Goal: Transaction & Acquisition: Purchase product/service

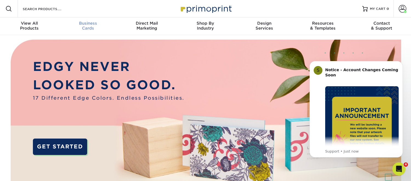
click at [91, 26] on div "Business Cards" at bounding box center [88, 26] width 59 height 10
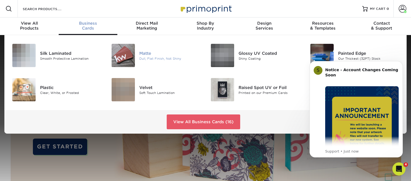
click at [147, 59] on div "Dull, Flat Finish, Not Shiny" at bounding box center [170, 58] width 62 height 5
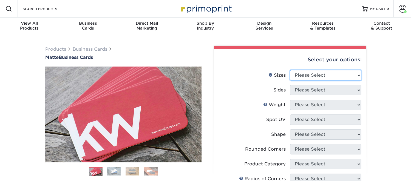
click at [305, 78] on select "Please Select 1.5" x 3.5" - Mini 1.75" x 3.5" - Mini 2" x 2" - Square 2" x 3" -…" at bounding box center [325, 75] width 71 height 10
select select "2.00x3.50"
click at [290, 70] on select "Please Select 1.5" x 3.5" - Mini 1.75" x 3.5" - Mini 2" x 2" - Square 2" x 3" -…" at bounding box center [325, 75] width 71 height 10
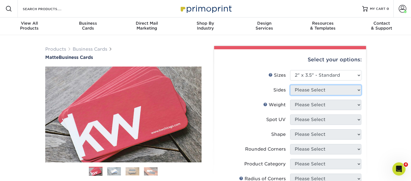
click at [311, 91] on select "Please Select" at bounding box center [325, 90] width 71 height 10
select select "13abbda7-1d64-4f25-8bb2-c179b224825d"
click at [290, 85] on select "Please Select Print Both Sides Print Front Only" at bounding box center [325, 90] width 71 height 10
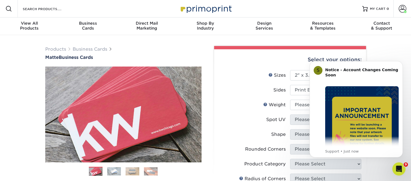
click html "S Notice - Account Changes Coming Soon ​ Past Order Files Will Not Transfer: Wh…"
click at [296, 106] on select "Please Select 16PT 14PT" at bounding box center [325, 105] width 71 height 10
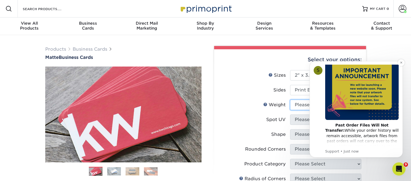
scroll to position [40, 0]
click at [372, 111] on img "Message content" at bounding box center [363, 83] width 74 height 74
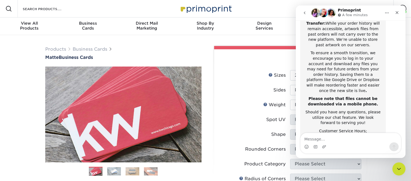
scroll to position [127, 0]
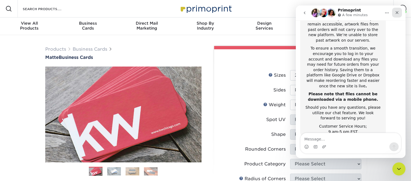
click at [398, 14] on icon "Close" at bounding box center [397, 12] width 3 height 3
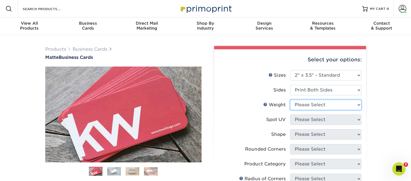
click at [314, 107] on select "Please Select 16PT 14PT" at bounding box center [325, 105] width 71 height 10
select select "16PT"
click at [290, 100] on select "Please Select 16PT 14PT" at bounding box center [325, 105] width 71 height 10
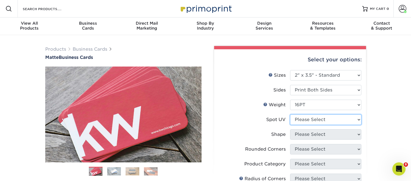
click at [306, 120] on select "Please Select No Spot UV Front and Back (Both Sides) Front Only Back Only" at bounding box center [325, 120] width 71 height 10
select select "3"
click at [290, 115] on select "Please Select No Spot UV Front and Back (Both Sides) Front Only Back Only" at bounding box center [325, 120] width 71 height 10
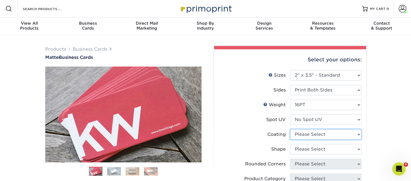
click at [303, 136] on select at bounding box center [325, 135] width 71 height 10
select select "121bb7b5-3b4d-429f-bd8d-bbf80e953313"
click at [290, 130] on select at bounding box center [325, 135] width 71 height 10
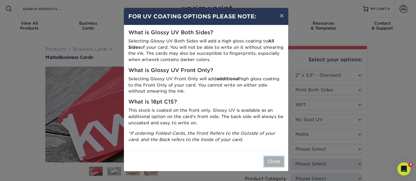
click at [272, 159] on button "Close" at bounding box center [274, 162] width 20 height 10
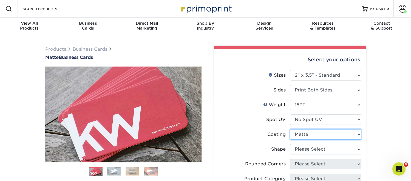
click at [307, 133] on select at bounding box center [325, 135] width 71 height 10
click at [290, 130] on select at bounding box center [325, 135] width 71 height 10
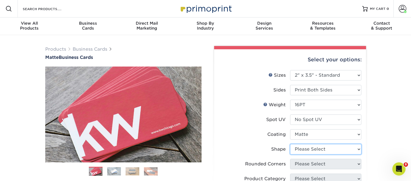
click at [308, 149] on select "Please Select Standard Oval" at bounding box center [325, 149] width 71 height 10
select select "standard"
click at [290, 144] on select "Please Select Standard Oval" at bounding box center [325, 149] width 71 height 10
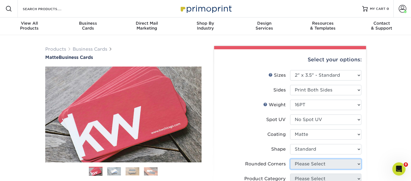
click at [321, 163] on select "Please Select Yes - Round 2 Corners Yes - Round 4 Corners No" at bounding box center [325, 164] width 71 height 10
select select "76a3b848-63b4-4449-aad1-d9e81d5a60f5"
click at [290, 159] on select "Please Select Yes - Round 2 Corners Yes - Round 4 Corners No" at bounding box center [325, 164] width 71 height 10
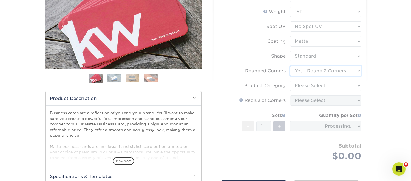
scroll to position [100, 0]
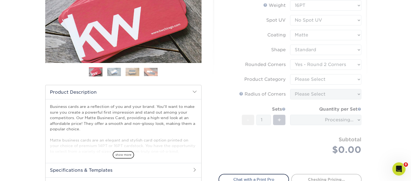
click at [313, 77] on form "Sizes Help Sizes Please Select 1.5" x 3.5" - Mini 1.75" x 3.5" - Mini 2" x 2" -…" at bounding box center [290, 69] width 143 height 197
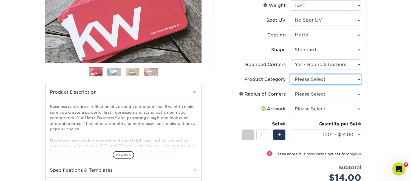
click at [313, 77] on select "Please Select Business Cards" at bounding box center [325, 79] width 71 height 10
select select "3b5148f1-0588-4f88-a218-97bcfdce65c1"
click at [290, 74] on select "Please Select Business Cards" at bounding box center [325, 79] width 71 height 10
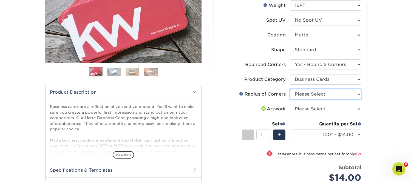
click at [320, 91] on select "Please Select Rounded 1/8" Rounded 1/4"" at bounding box center [325, 94] width 71 height 10
select select "479fbfe7-6a0c-4895-8c9a-81739b7486c9"
click at [290, 89] on select "Please Select Rounded 1/8" Rounded 1/4"" at bounding box center [325, 94] width 71 height 10
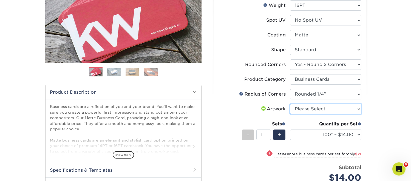
click at [316, 106] on select "Please Select I will upload files I need a design - $100" at bounding box center [325, 109] width 71 height 10
select select "upload"
click at [290, 104] on select "Please Select I will upload files I need a design - $100" at bounding box center [325, 109] width 71 height 10
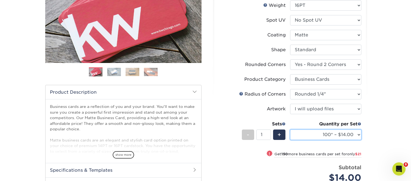
click at [319, 138] on select "100* – $14.00 250* – $35.00 500 – $70.00 1000 – $86.00 2500 – $158.00 5000 – $2…" at bounding box center [325, 135] width 71 height 10
select select "250* – $35.00"
click at [290, 130] on select "100* – $14.00 250* – $35.00 500 – $70.00 1000 – $86.00 2500 – $158.00 5000 – $2…" at bounding box center [325, 135] width 71 height 10
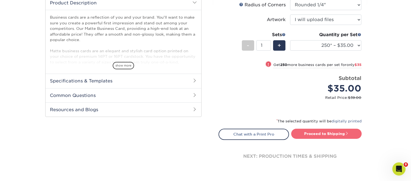
click at [317, 135] on link "Proceed to Shipping" at bounding box center [326, 134] width 71 height 10
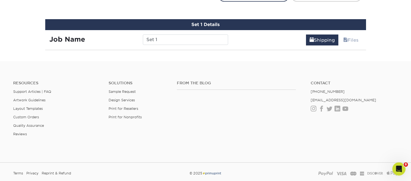
scroll to position [333, 0]
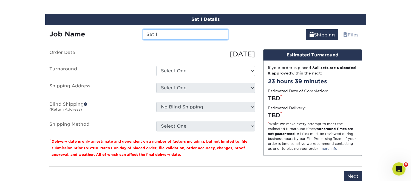
drag, startPoint x: 169, startPoint y: 34, endPoint x: 121, endPoint y: 23, distance: 49.2
click at [121, 23] on div "Set 1 Details Job Name Set 1 Shipping Files You've choosen mailing services! If…" at bounding box center [205, 101] width 321 height 175
type input "John S Bus Cards"
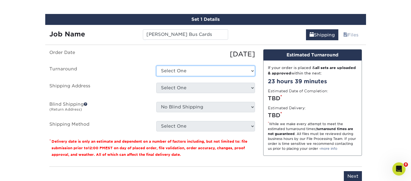
click at [187, 72] on select "Select One 2-4 Business Days 2 Day Next Business Day" at bounding box center [205, 71] width 99 height 10
select select "4fbc2a82-edda-4a59-863f-72b731eb7375"
click at [156, 66] on select "Select One 2-4 Business Days 2 Day Next Business Day" at bounding box center [205, 71] width 99 height 10
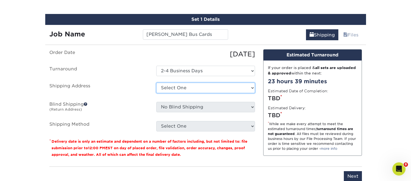
click at [184, 89] on select "Select One Adriana Segura Alex Cooper Alyssa Spath Amber O'Briant Amber O'Brian…" at bounding box center [205, 88] width 99 height 10
select select "202641"
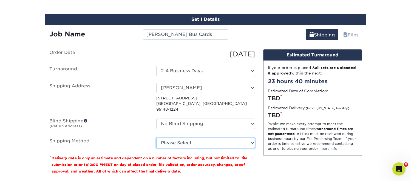
click at [195, 138] on select "Please Select Ground Shipping (+$7.84) 3 Day Shipping Service (+$20.04) 2 Day A…" at bounding box center [205, 143] width 99 height 10
select select "03"
click at [156, 138] on select "Please Select Ground Shipping (+$7.84) 3 Day Shipping Service (+$20.04) 2 Day A…" at bounding box center [205, 143] width 99 height 10
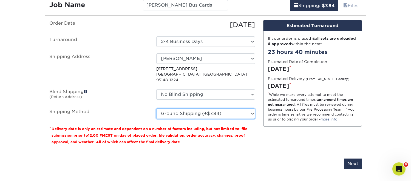
scroll to position [410, 0]
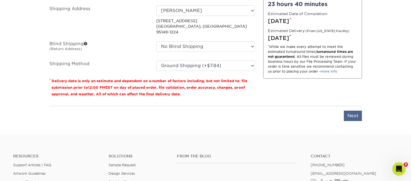
click at [359, 113] on div "You've choosen mailing services! If you have a csv address list please upload i…" at bounding box center [205, 50] width 313 height 156
click at [345, 111] on input "Next" at bounding box center [353, 116] width 18 height 10
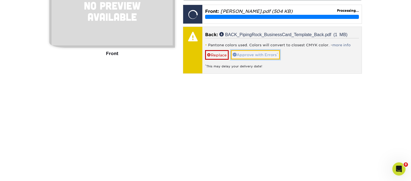
click at [257, 57] on link "Approve with Errors *" at bounding box center [255, 54] width 49 height 9
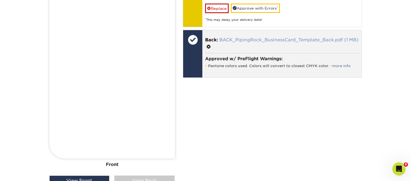
scroll to position [439, 0]
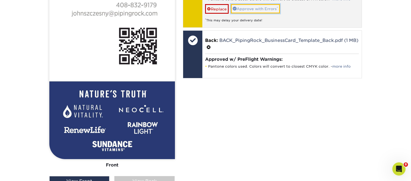
click at [255, 7] on link "Approve with Errors *" at bounding box center [255, 8] width 49 height 9
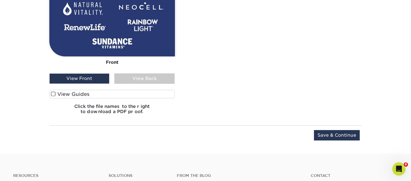
scroll to position [569, 0]
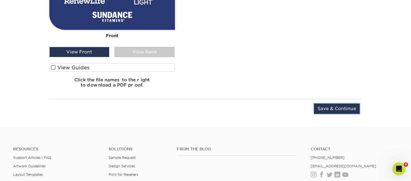
click at [336, 113] on input "Save & Continue" at bounding box center [337, 109] width 46 height 10
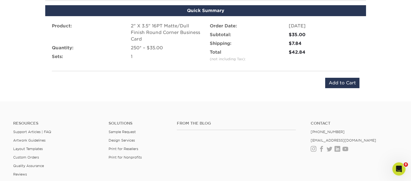
scroll to position [376, 0]
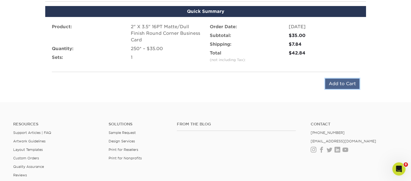
click at [340, 83] on input "Add to Cart" at bounding box center [343, 84] width 34 height 10
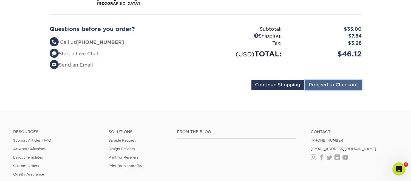
click at [336, 85] on input "Proceed to Checkout" at bounding box center [333, 85] width 57 height 10
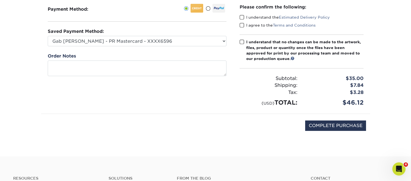
scroll to position [86, 0]
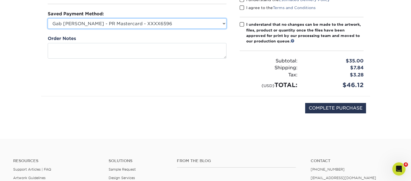
click at [143, 27] on select "Gab [PERSON_NAME] - PR Mastercard - XXXX6596 Accounting Corp CC - XXXX4846 Mast…" at bounding box center [137, 23] width 179 height 10
select select "74586"
click at [48, 18] on select "Gab Carrillo - PR Mastercard - XXXX6596 Accounting Corp CC - XXXX4846 MasterCar…" at bounding box center [137, 23] width 179 height 10
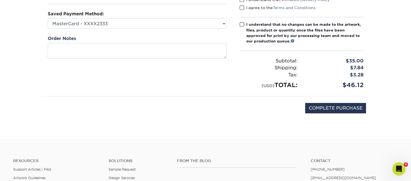
click at [242, 24] on span at bounding box center [242, 24] width 5 height 5
click at [0, 0] on input "I understand that no changes can be made to the artwork, files, product or quan…" at bounding box center [0, 0] width 0 height 0
click at [241, 7] on span at bounding box center [242, 7] width 5 height 5
click at [0, 0] on input "I agree to the Terms and Conditions" at bounding box center [0, 0] width 0 height 0
click at [242, 0] on span at bounding box center [242, -1] width 5 height 5
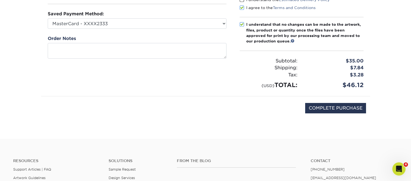
click at [0, 0] on input "I understand the Estimated Delivery Policy" at bounding box center [0, 0] width 0 height 0
click at [324, 106] on input "COMPLETE PURCHASE" at bounding box center [335, 108] width 61 height 10
type input "PROCESSING, PLEASE WAIT..."
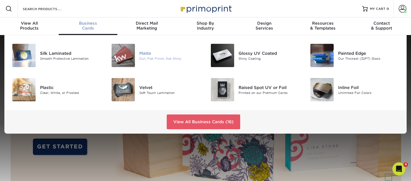
click at [148, 56] on div "[PERSON_NAME], Flat Finish, Not Shiny" at bounding box center [170, 55] width 62 height 11
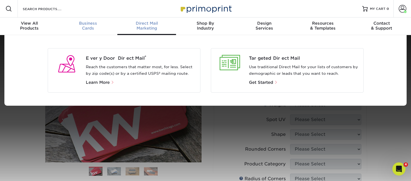
click at [88, 30] on div "Business Cards" at bounding box center [88, 26] width 59 height 10
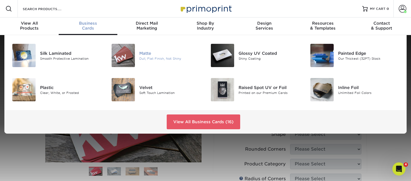
click at [136, 53] on div at bounding box center [122, 55] width 33 height 23
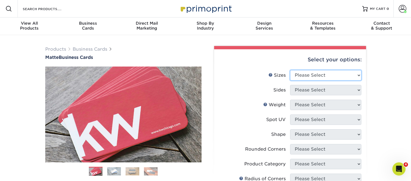
click at [318, 80] on select "Please Select 1.5" x 3.5" - Mini 1.75" x 3.5" - Mini 2" x 2" - Square 2" x 3" -…" at bounding box center [325, 75] width 71 height 10
select select "2.00x3.50"
click at [290, 70] on select "Please Select 1.5" x 3.5" - Mini 1.75" x 3.5" - Mini 2" x 2" - Square 2" x 3" -…" at bounding box center [325, 75] width 71 height 10
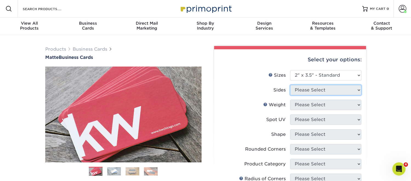
click at [312, 93] on select "Please Select" at bounding box center [325, 90] width 71 height 10
select select "13abbda7-1d64-4f25-8bb2-c179b224825d"
click at [290, 85] on select "Please Select Print Both Sides Print Front Only" at bounding box center [325, 90] width 71 height 10
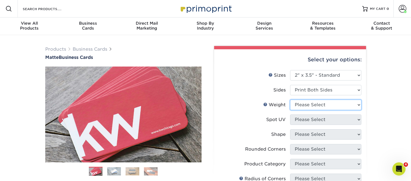
click at [297, 102] on select "Please Select 16PT 14PT" at bounding box center [325, 105] width 71 height 10
select select "16PT"
click at [290, 100] on select "Please Select 16PT 14PT" at bounding box center [325, 105] width 71 height 10
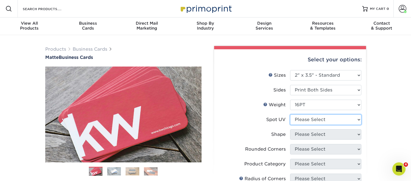
click at [305, 121] on select "Please Select No Spot UV Front and Back (Both Sides) Front Only Back Only" at bounding box center [325, 120] width 71 height 10
select select "3"
click at [290, 115] on select "Please Select No Spot UV Front and Back (Both Sides) Front Only Back Only" at bounding box center [325, 120] width 71 height 10
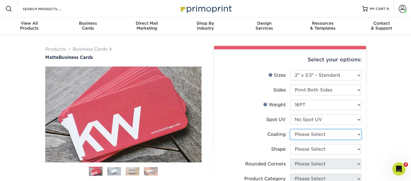
click at [302, 133] on select at bounding box center [325, 135] width 71 height 10
select select "121bb7b5-3b4d-429f-bd8d-bbf80e953313"
click at [290, 130] on select at bounding box center [325, 135] width 71 height 10
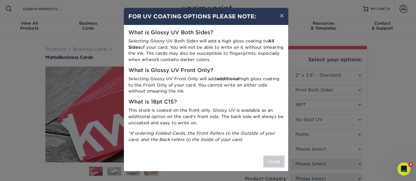
click at [277, 163] on button "Close" at bounding box center [274, 162] width 20 height 10
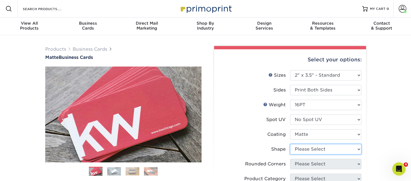
click at [310, 149] on select "Please Select Standard Oval" at bounding box center [325, 149] width 71 height 10
select select "standard"
click at [290, 144] on select "Please Select Standard Oval" at bounding box center [325, 149] width 71 height 10
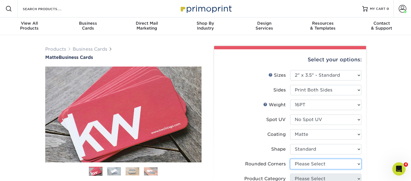
click at [305, 163] on select "Please Select Yes - Round 2 Corners Yes - Round 4 Corners No" at bounding box center [325, 164] width 71 height 10
select select "76a3b848-63b4-4449-aad1-d9e81d5a60f5"
click at [290, 159] on select "Please Select Yes - Round 2 Corners Yes - Round 4 Corners No" at bounding box center [325, 164] width 71 height 10
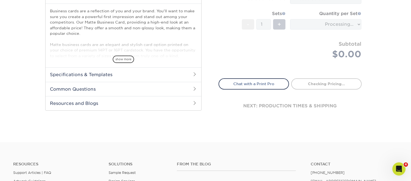
scroll to position [113, 0]
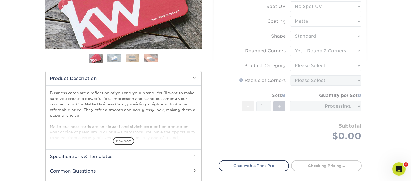
click at [307, 66] on form "Sizes Help Sizes Please Select 1.5" x 3.5" - Mini 1.75" x 3.5" - Mini 2" x 2" -…" at bounding box center [290, 55] width 143 height 197
click at [304, 66] on form "Sizes Help Sizes Please Select 1.5" x 3.5" - Mini 1.75" x 3.5" - Mini 2" x 2" -…" at bounding box center [290, 55] width 143 height 197
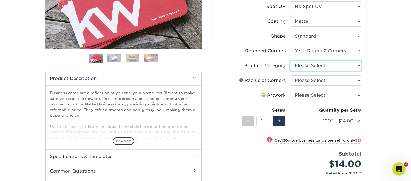
click at [304, 66] on select "Please Select Business Cards" at bounding box center [325, 66] width 71 height 10
select select "3b5148f1-0588-4f88-a218-97bcfdce65c1"
click at [290, 61] on select "Please Select Business Cards" at bounding box center [325, 66] width 71 height 10
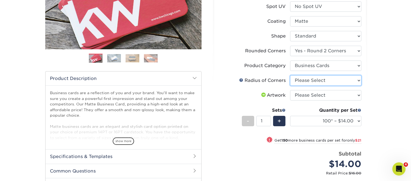
click at [302, 81] on select "Please Select Rounded 1/8" Rounded 1/4"" at bounding box center [325, 80] width 71 height 10
select select "479fbfe7-6a0c-4895-8c9a-81739b7486c9"
click at [290, 75] on select "Please Select Rounded 1/8" Rounded 1/4"" at bounding box center [325, 80] width 71 height 10
click at [307, 97] on select "Please Select I will upload files I need a design - $100" at bounding box center [325, 95] width 71 height 10
select select "upload"
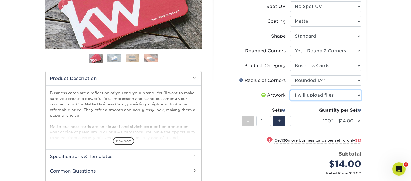
click at [290, 90] on select "Please Select I will upload files I need a design - $100" at bounding box center [325, 95] width 71 height 10
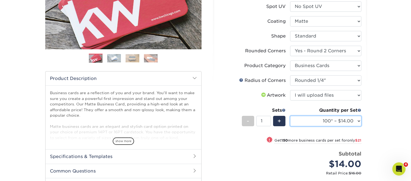
click at [315, 121] on select "100* – $14.00 250* – $35.00 500 – $70.00 1000 – $86.00 2500 – $158.00 5000 – $2…" at bounding box center [325, 121] width 71 height 10
select select "250* – $35.00"
click at [290, 116] on select "100* – $14.00 250* – $35.00 500 – $70.00 1000 – $86.00 2500 – $158.00 5000 – $2…" at bounding box center [325, 121] width 71 height 10
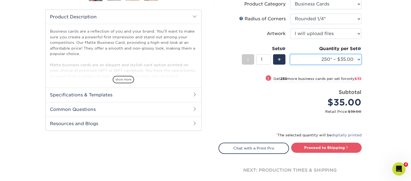
scroll to position [187, 0]
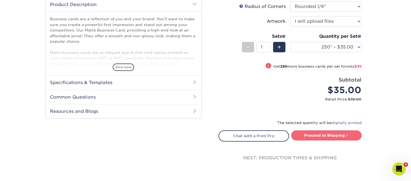
click at [325, 134] on link "Proceed to Shipping" at bounding box center [326, 136] width 71 height 10
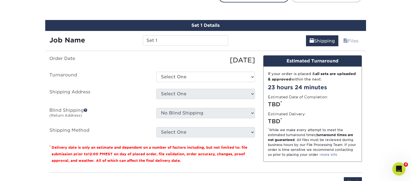
scroll to position [333, 0]
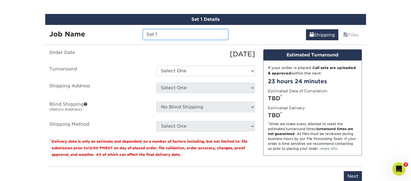
click at [165, 33] on input "Set 1" at bounding box center [185, 34] width 85 height 10
type input "S"
type input "Doug Stone Bus Cards"
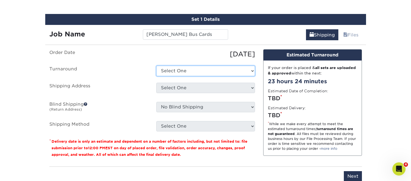
click at [193, 74] on select "Select One 2-4 Business Days 2 Day Next Business Day" at bounding box center [205, 71] width 99 height 10
select select "4fbc2a82-edda-4a59-863f-72b731eb7375"
click at [156, 66] on select "Select One 2-4 Business Days 2 Day Next Business Day" at bounding box center [205, 71] width 99 height 10
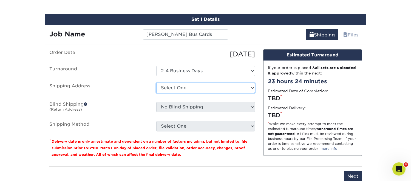
click at [170, 88] on select "Select One Adriana Segura Alex Cooper Alyssa Spath Amber O'Briant Amber O'Brian…" at bounding box center [205, 88] width 99 height 10
select select "137461"
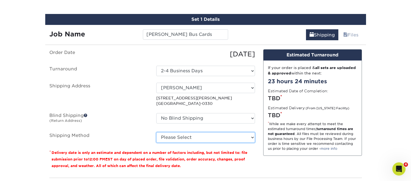
click at [175, 140] on select "Please Select Ground Shipping (+$7.84) 3 Day Shipping Service (+$20.04) 2 Day A…" at bounding box center [205, 138] width 99 height 10
select select "03"
click at [156, 133] on select "Please Select Ground Shipping (+$7.84) 3 Day Shipping Service (+$20.04) 2 Day A…" at bounding box center [205, 138] width 99 height 10
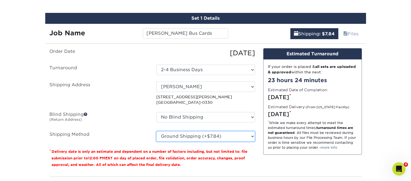
scroll to position [407, 0]
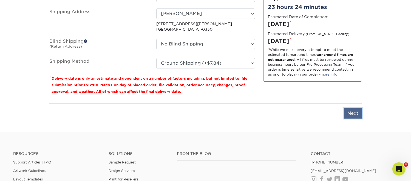
click at [354, 111] on input "Next" at bounding box center [353, 113] width 18 height 10
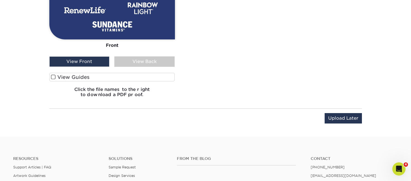
scroll to position [588, 0]
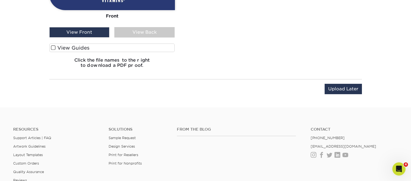
click at [140, 35] on div "View Back" at bounding box center [144, 32] width 60 height 10
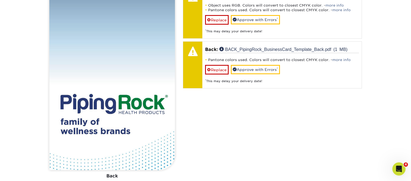
scroll to position [416, 0]
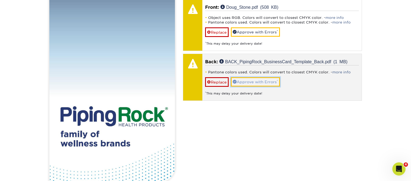
drag, startPoint x: 246, startPoint y: 82, endPoint x: 251, endPoint y: 52, distance: 29.8
click at [246, 82] on link "Approve with Errors *" at bounding box center [255, 81] width 49 height 9
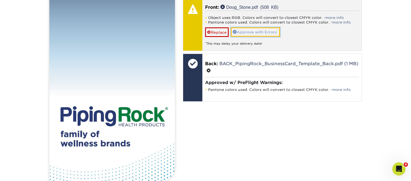
click at [247, 31] on link "Approve with Errors *" at bounding box center [255, 31] width 49 height 9
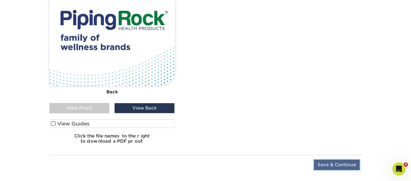
click at [338, 161] on input "Save & Continue" at bounding box center [337, 165] width 46 height 10
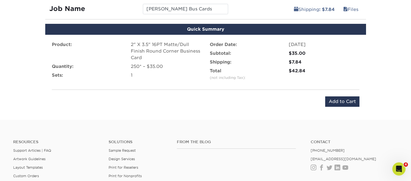
scroll to position [357, 0]
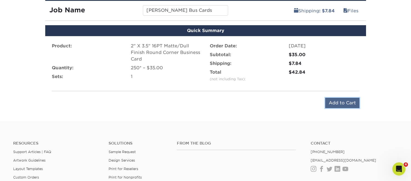
click at [345, 102] on input "Add to Cart" at bounding box center [343, 103] width 34 height 10
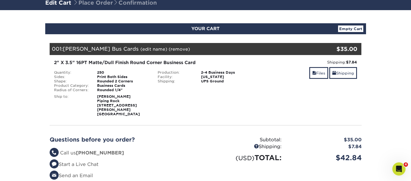
scroll to position [147, 0]
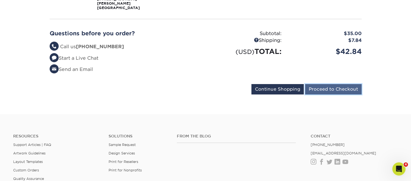
click at [316, 88] on input "Proceed to Checkout" at bounding box center [333, 89] width 57 height 10
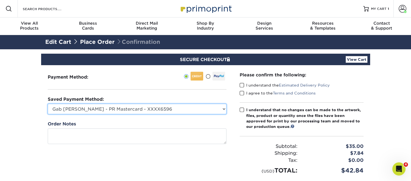
click at [162, 108] on select "Gab [PERSON_NAME] - PR Mastercard - XXXX6596 Accounting Corp CC - XXXX4846 Mast…" at bounding box center [137, 109] width 179 height 10
select select "74586"
click at [48, 104] on select "Gab [PERSON_NAME] - PR Mastercard - XXXX6596 Accounting Corp CC - XXXX4846 Mast…" at bounding box center [137, 109] width 179 height 10
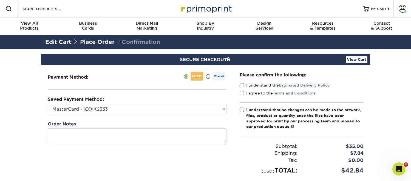
click at [241, 87] on span at bounding box center [242, 85] width 5 height 5
click at [0, 0] on input "I understand the Estimated Delivery Policy" at bounding box center [0, 0] width 0 height 0
drag, startPoint x: 240, startPoint y: 94, endPoint x: 242, endPoint y: 98, distance: 4.7
click at [240, 94] on div "Please confirm the following: I understand the Estimated Delivery Policy I agre…" at bounding box center [301, 123] width 137 height 117
drag, startPoint x: 241, startPoint y: 92, endPoint x: 240, endPoint y: 111, distance: 19.0
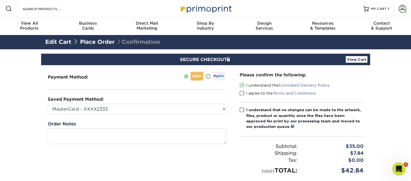
click at [241, 92] on span at bounding box center [242, 93] width 5 height 5
click at [0, 0] on input "I agree to the Terms and Conditions" at bounding box center [0, 0] width 0 height 0
drag, startPoint x: 243, startPoint y: 110, endPoint x: 260, endPoint y: 121, distance: 20.5
click at [243, 110] on span at bounding box center [242, 110] width 5 height 5
click at [0, 0] on input "I understand that no changes can be made to the artwork, files, product or quan…" at bounding box center [0, 0] width 0 height 0
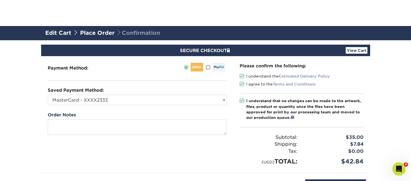
scroll to position [157, 0]
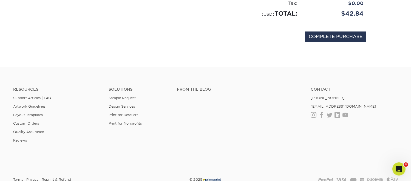
click at [311, 44] on div "COMPLETE PURCHASE" at bounding box center [205, 39] width 321 height 29
click at [326, 29] on div "COMPLETE PURCHASE" at bounding box center [205, 39] width 321 height 29
click at [326, 34] on input "COMPLETE PURCHASE" at bounding box center [335, 37] width 61 height 10
type input "PROCESSING, PLEASE WAIT..."
